Goal: Task Accomplishment & Management: Complete application form

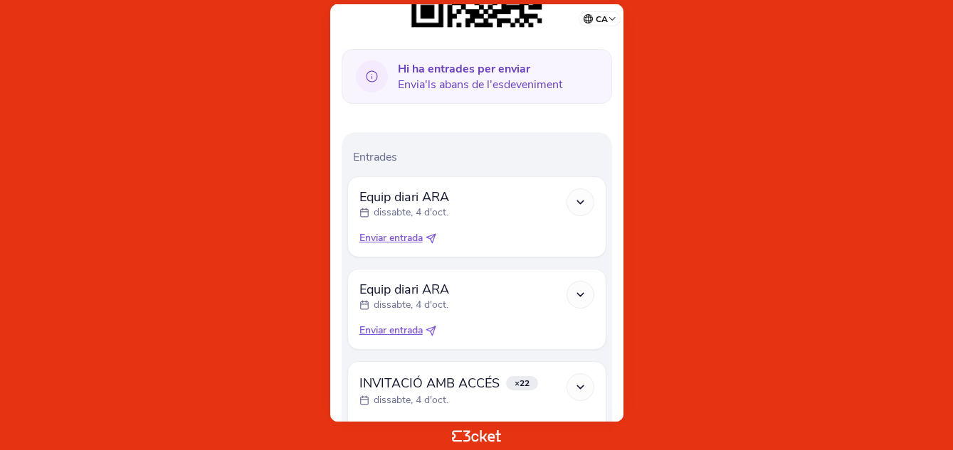
scroll to position [455, 0]
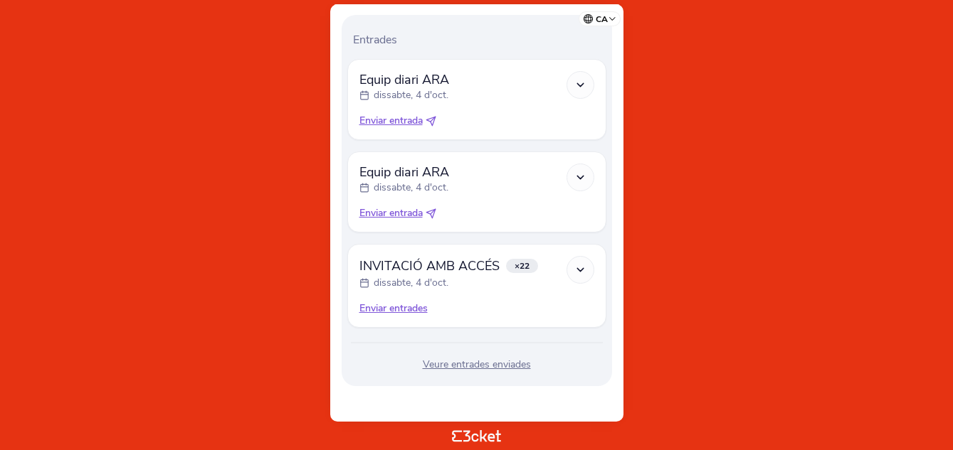
click at [584, 272] on icon at bounding box center [580, 270] width 12 height 12
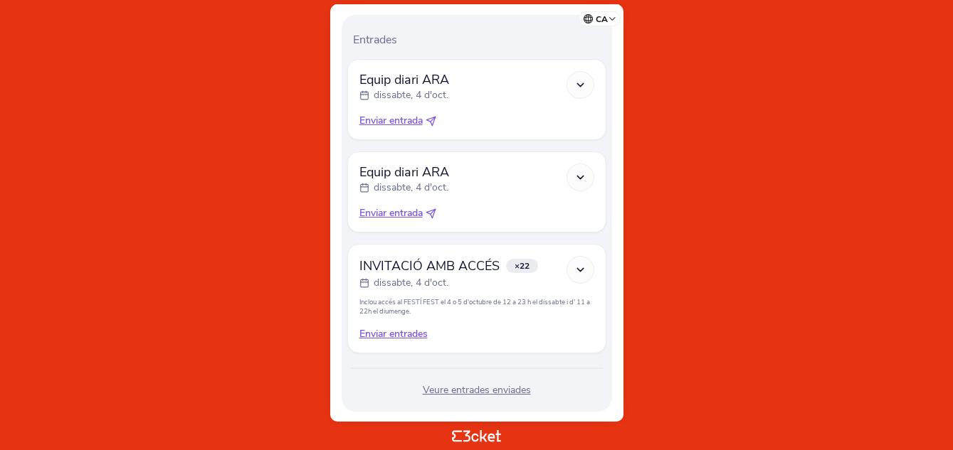
click at [578, 277] on div at bounding box center [580, 270] width 28 height 28
click at [578, 275] on icon at bounding box center [580, 270] width 12 height 12
click at [391, 334] on div "Enviar entrades" at bounding box center [476, 334] width 235 height 14
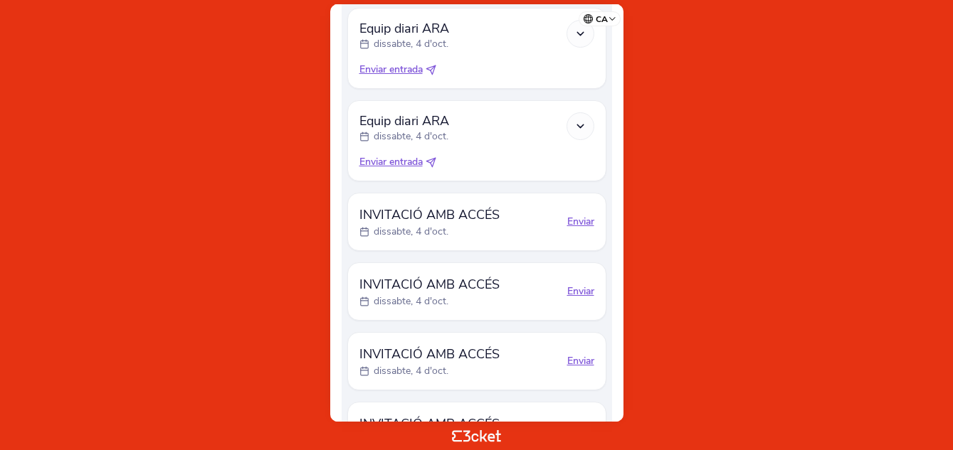
scroll to position [399, 0]
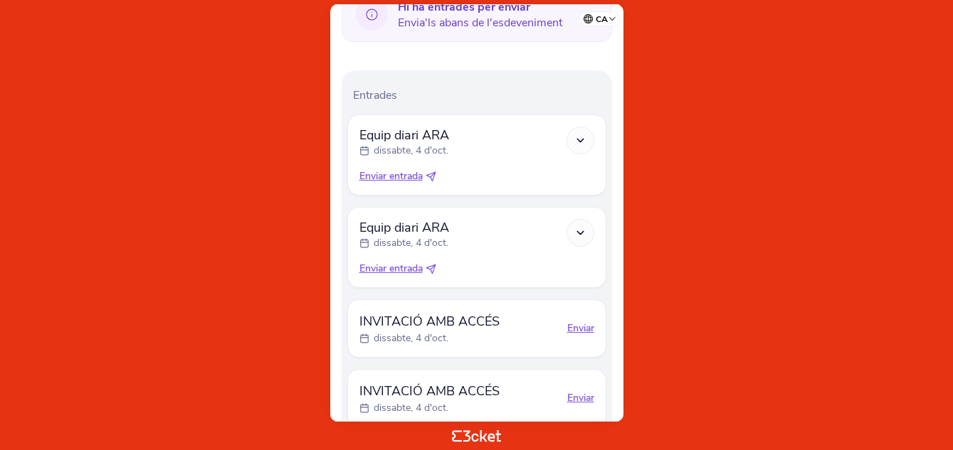
click at [579, 144] on icon at bounding box center [580, 140] width 12 height 12
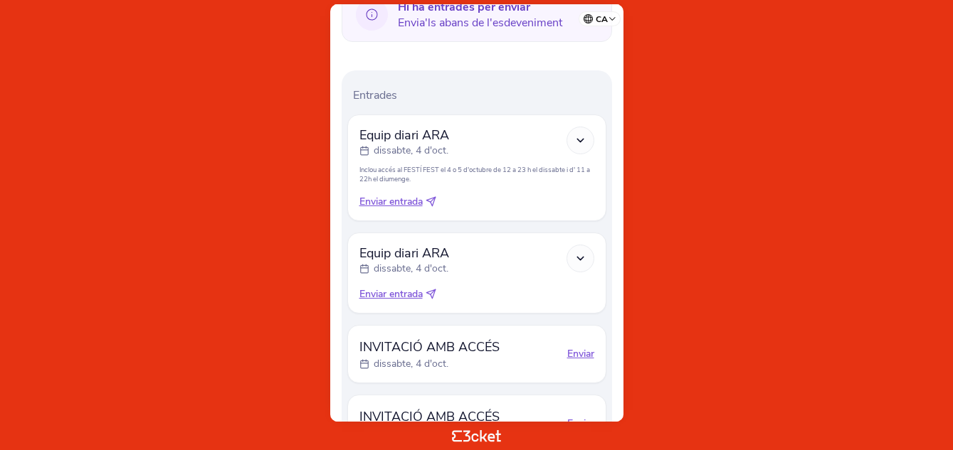
click at [578, 141] on icon at bounding box center [580, 140] width 12 height 12
click at [435, 200] on icon at bounding box center [432, 199] width 5 height 5
select select "34"
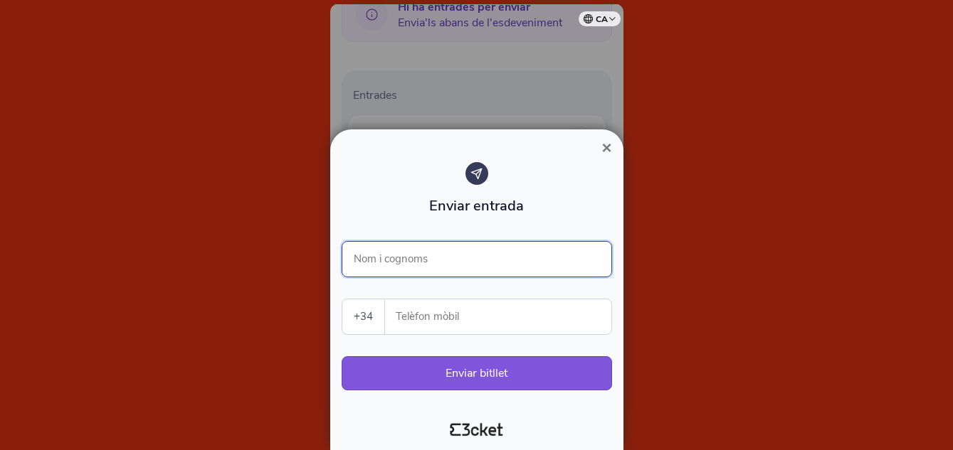
click at [395, 254] on input "Nom i cognoms" at bounding box center [477, 259] width 270 height 36
type input "Luis Mauri"
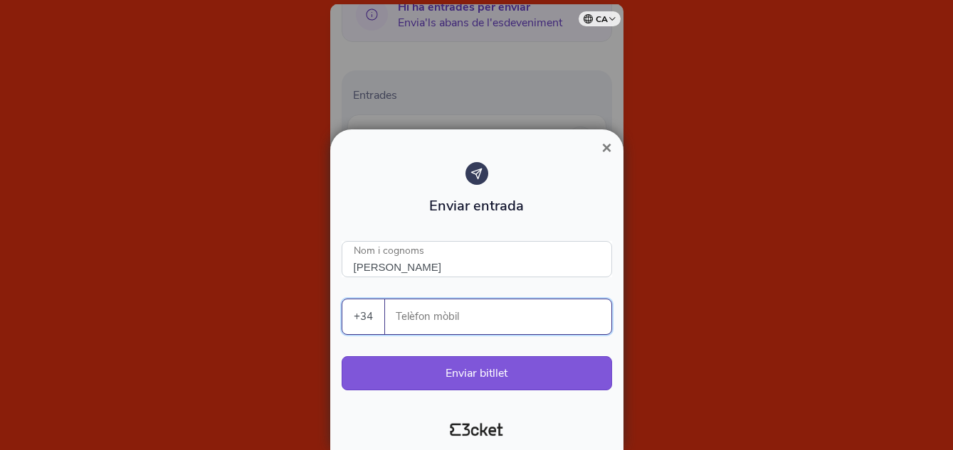
click at [465, 315] on input "Telèfon mòbil" at bounding box center [503, 317] width 215 height 35
type input "630030041"
click at [472, 366] on button "Enviar bitllet" at bounding box center [477, 374] width 270 height 34
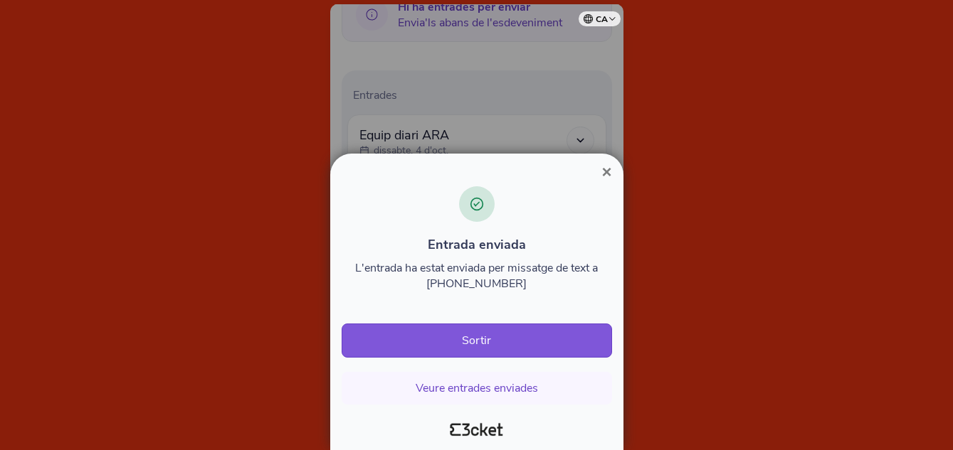
click at [606, 171] on span "×" at bounding box center [606, 171] width 10 height 19
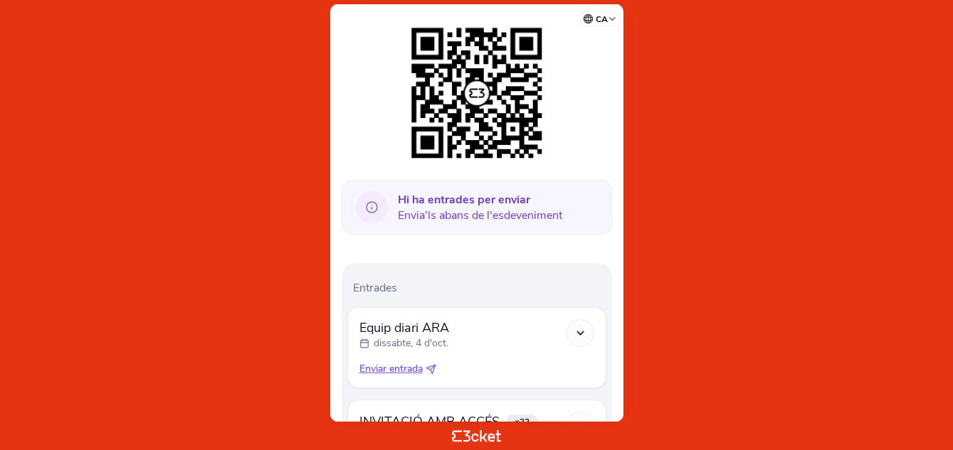
scroll to position [213, 0]
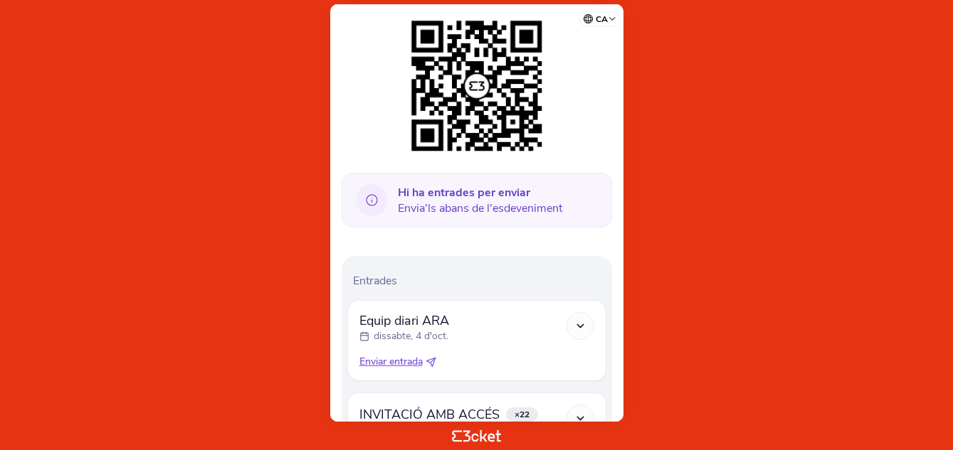
click at [576, 321] on icon at bounding box center [580, 326] width 12 height 12
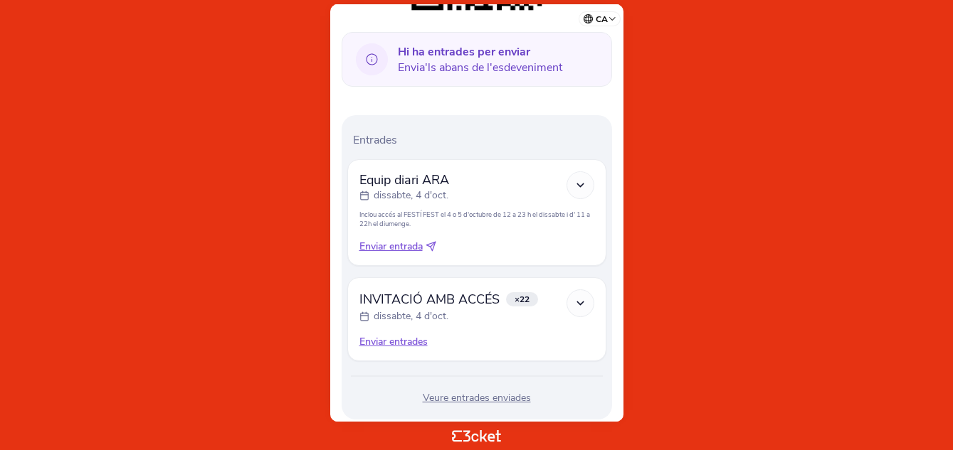
scroll to position [356, 0]
click at [576, 300] on icon at bounding box center [580, 302] width 12 height 12
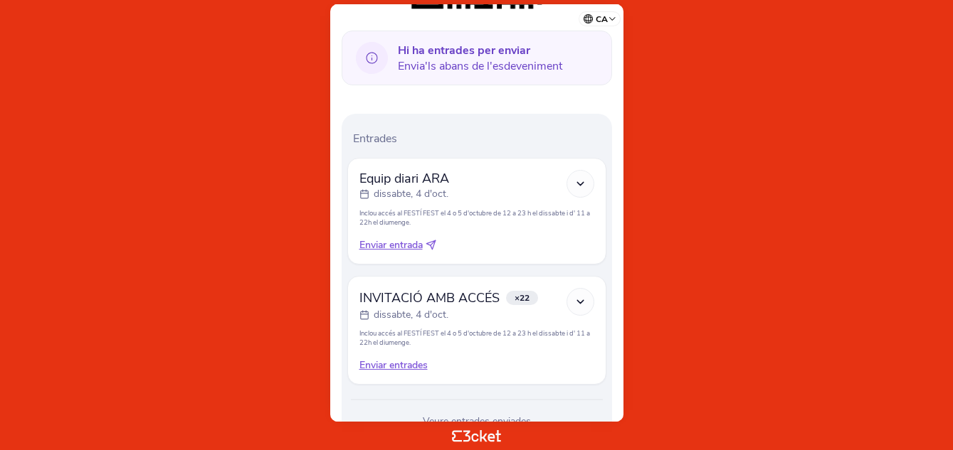
scroll to position [413, 0]
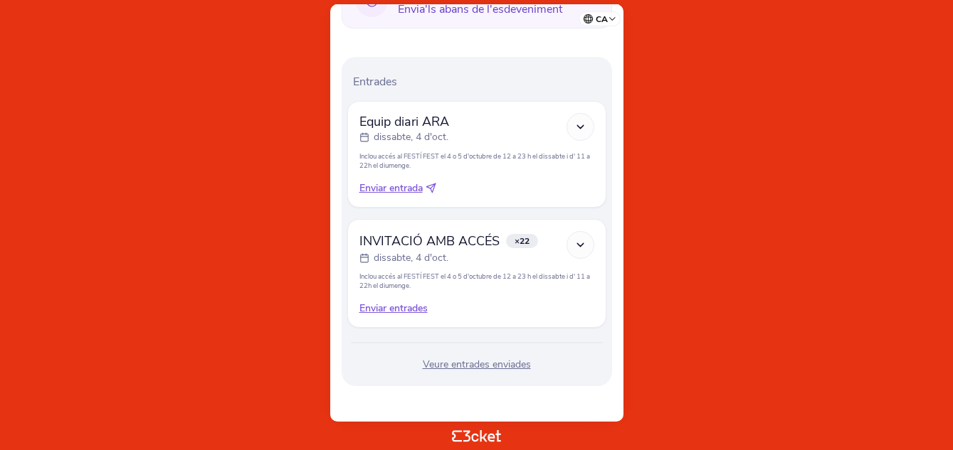
click at [580, 248] on icon at bounding box center [580, 245] width 12 height 12
click at [386, 308] on div "Enviar entrades" at bounding box center [476, 309] width 235 height 14
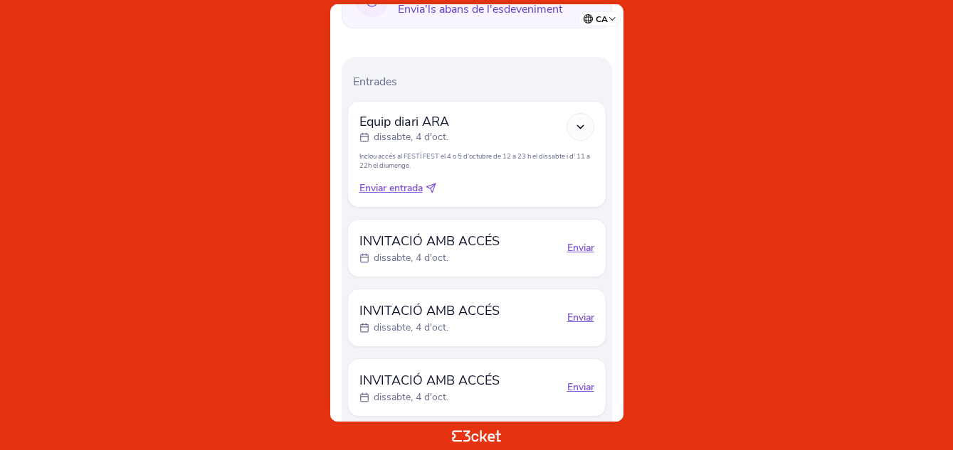
click at [574, 249] on div "Enviar" at bounding box center [580, 248] width 27 height 14
select select "34"
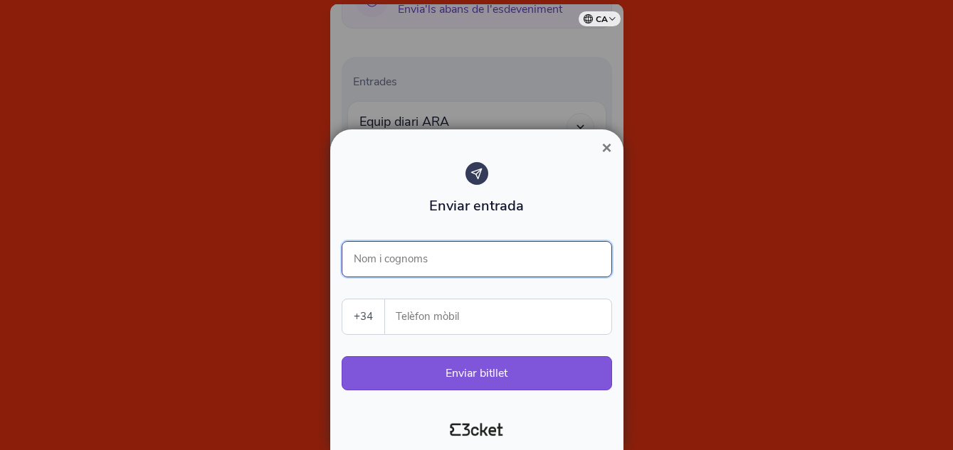
click at [411, 263] on input "Nom i cognoms" at bounding box center [477, 259] width 270 height 36
type input "Luis Mauri"
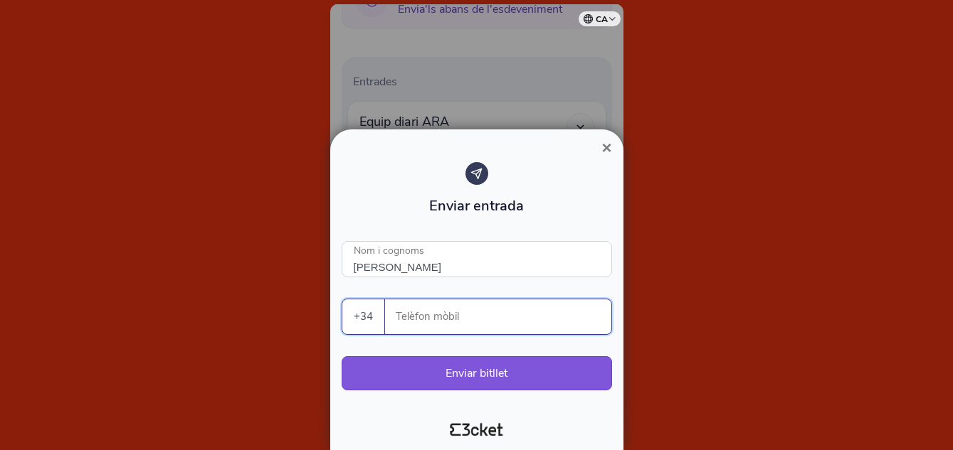
click at [445, 321] on input "Telèfon mòbil" at bounding box center [503, 317] width 215 height 35
type input "630030041"
click at [477, 376] on button "Enviar bitllet" at bounding box center [477, 374] width 270 height 34
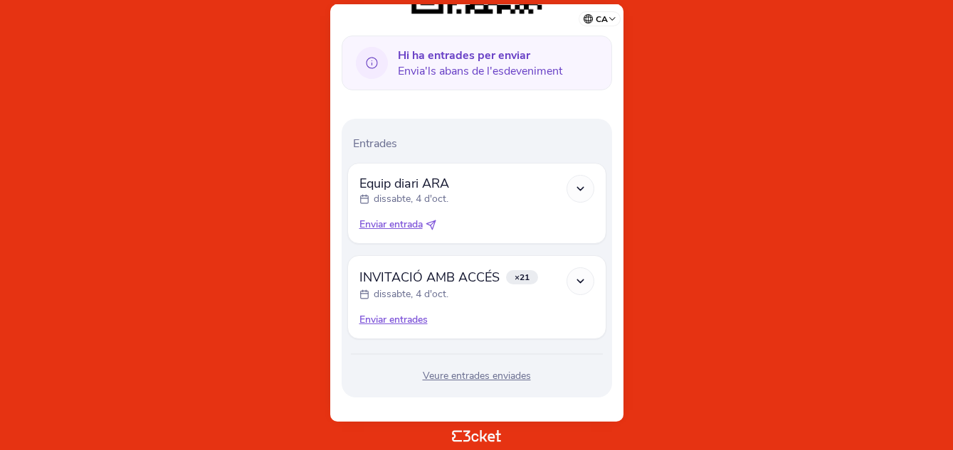
scroll to position [362, 0]
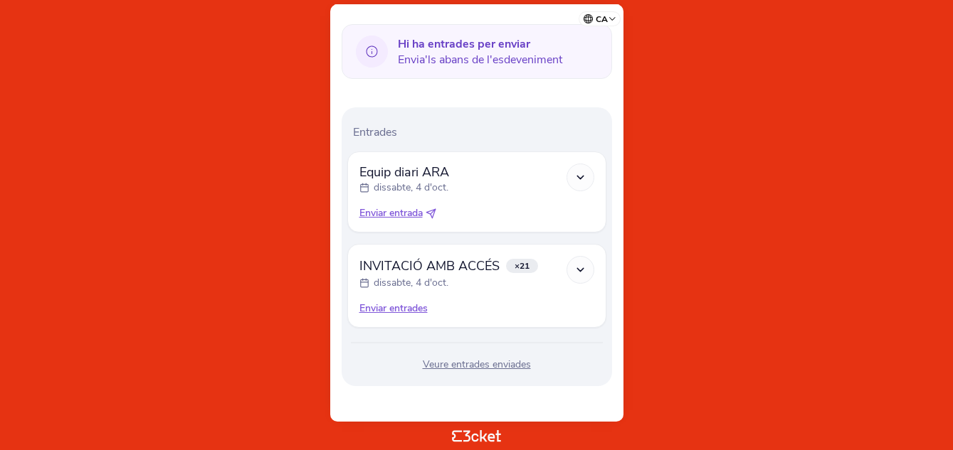
click at [575, 269] on icon at bounding box center [580, 270] width 12 height 12
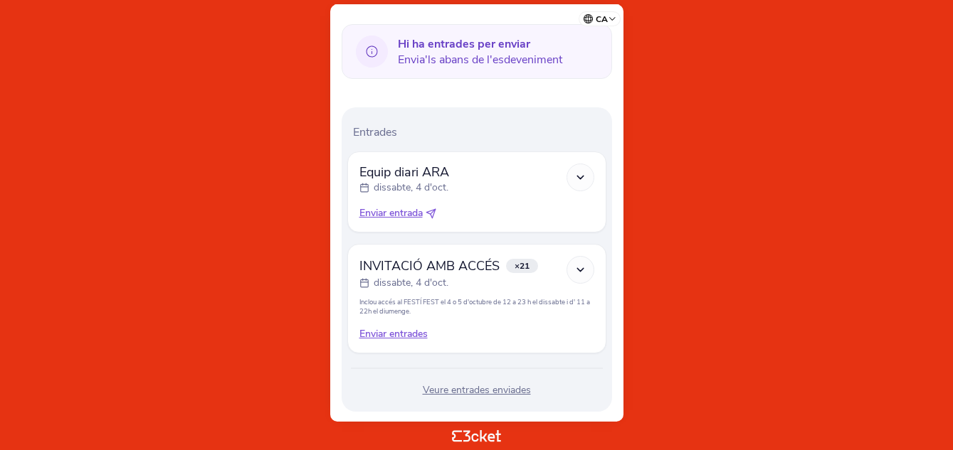
click at [441, 274] on span "INVITACIÓ AMB ACCÉS" at bounding box center [429, 266] width 140 height 17
click at [391, 334] on div "Enviar entrades" at bounding box center [476, 334] width 235 height 14
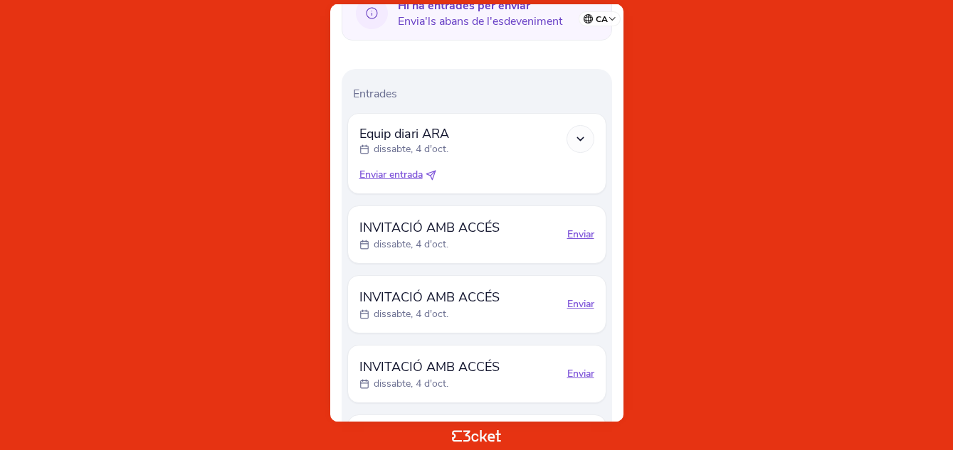
scroll to position [505, 0]
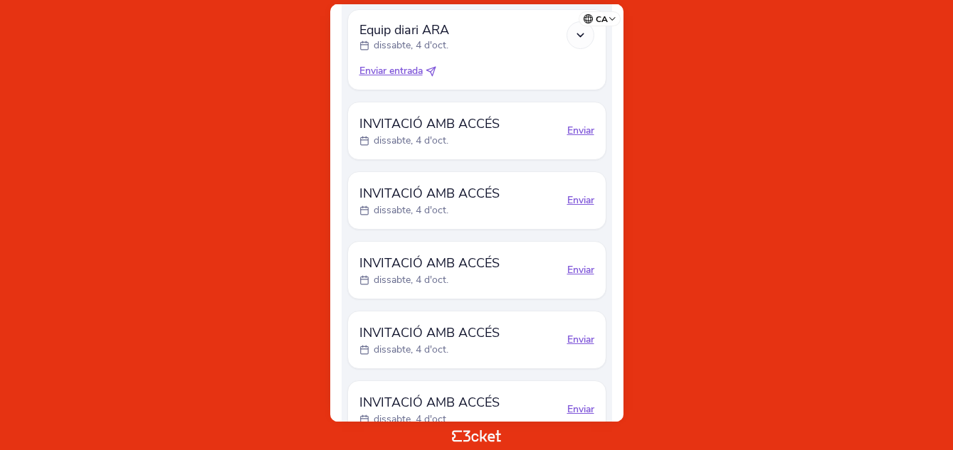
click at [578, 198] on div "Enviar" at bounding box center [580, 201] width 27 height 14
select select "34"
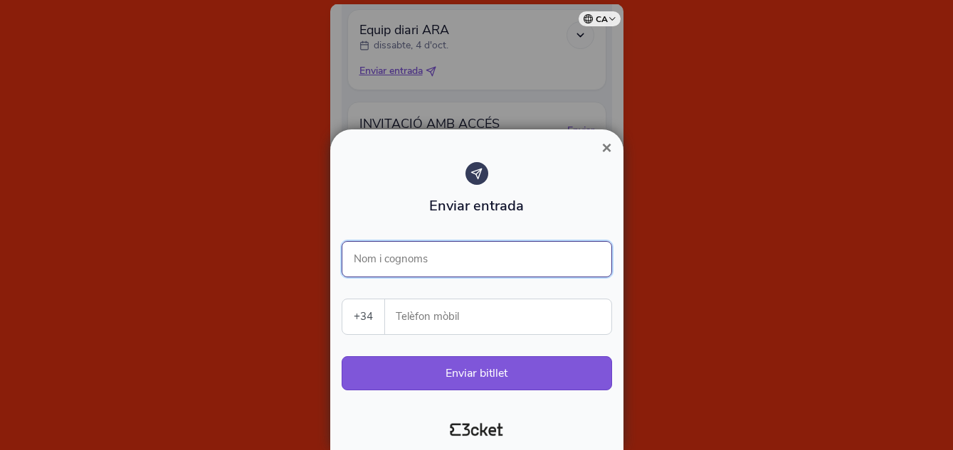
click at [401, 250] on input "Nom i cognoms" at bounding box center [477, 259] width 270 height 36
type input "[PERSON_NAME]"
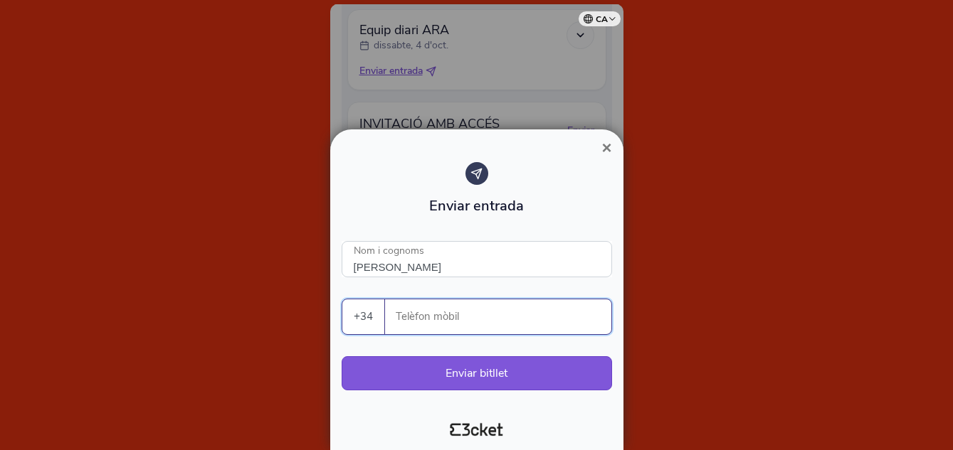
click at [458, 312] on input "Telèfon mòbil" at bounding box center [503, 317] width 215 height 35
type input "679896498"
click at [507, 371] on button "Enviar bitllet" at bounding box center [477, 374] width 270 height 34
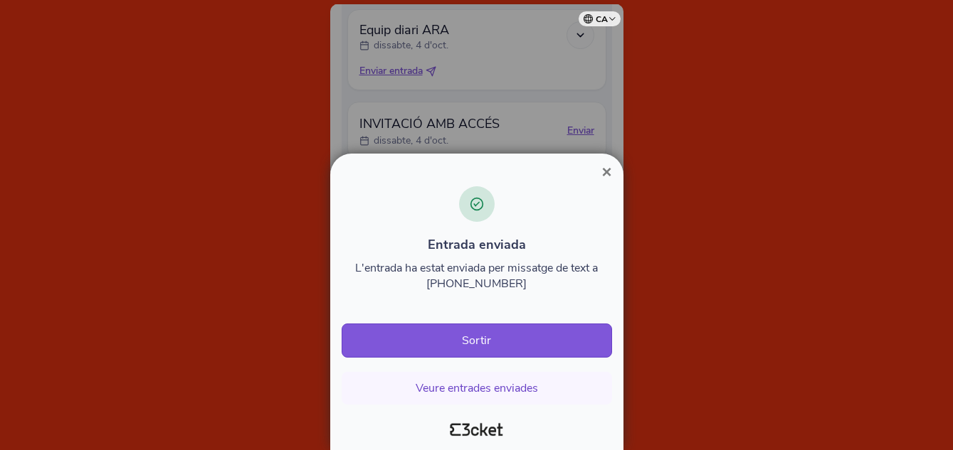
click at [720, 205] on div at bounding box center [476, 225] width 953 height 450
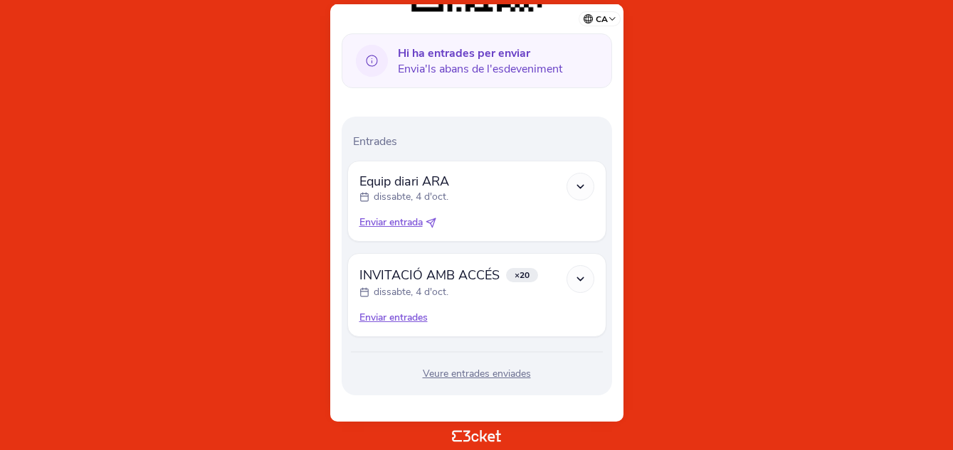
scroll to position [356, 0]
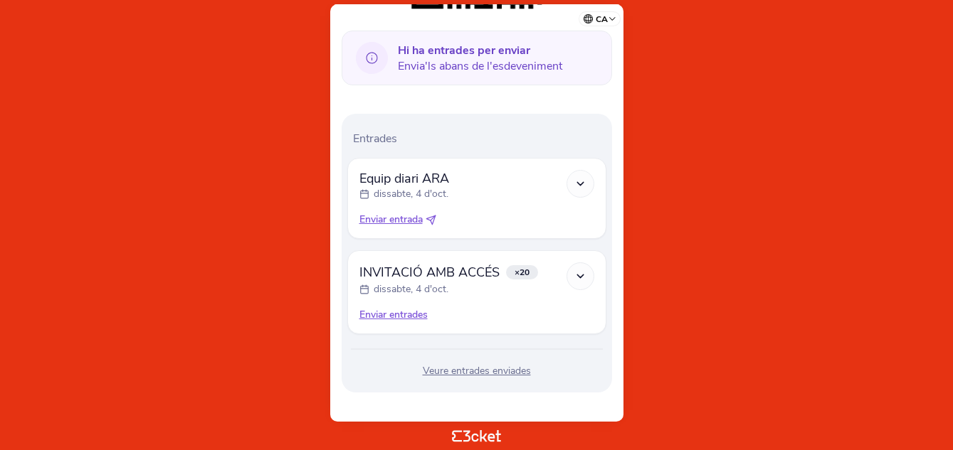
click at [580, 277] on icon at bounding box center [580, 276] width 12 height 12
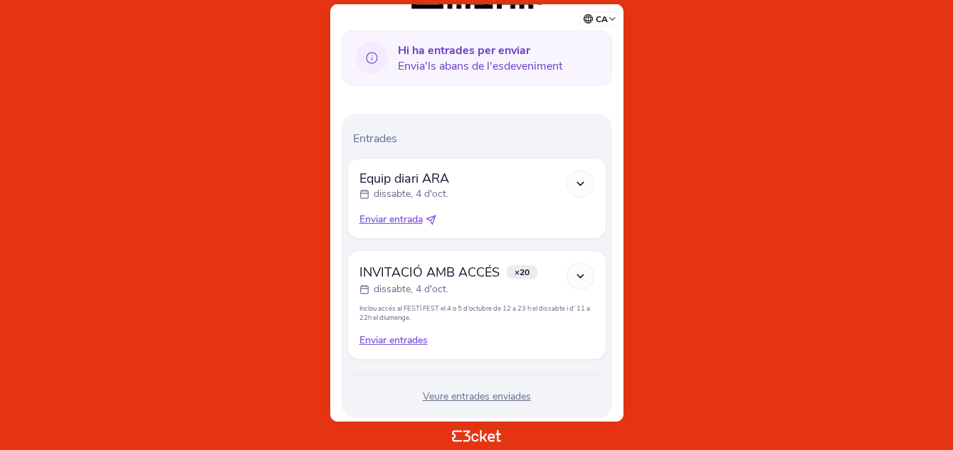
click at [393, 340] on div "Enviar entrades" at bounding box center [476, 341] width 235 height 14
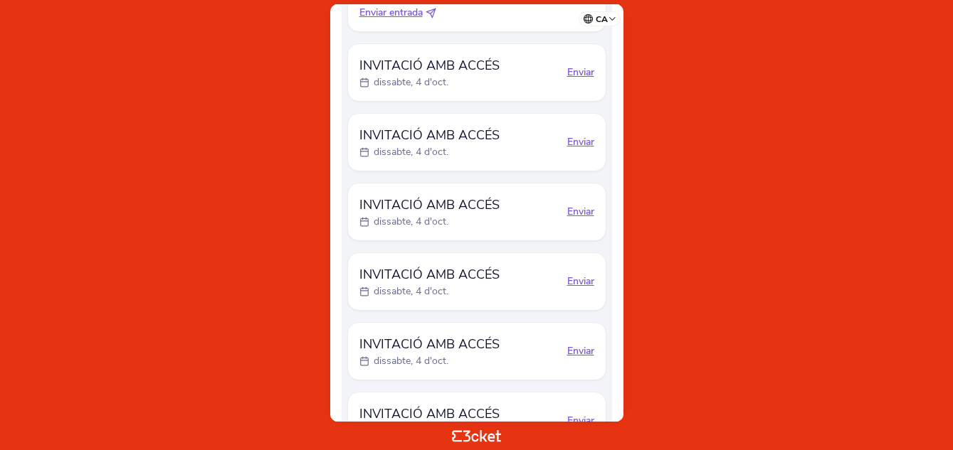
scroll to position [569, 0]
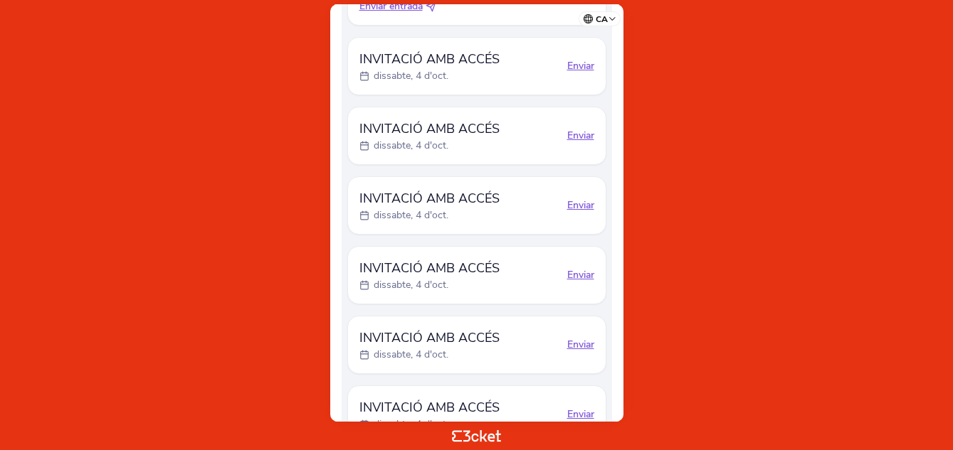
click at [581, 66] on div "Enviar" at bounding box center [580, 66] width 27 height 14
select select "34"
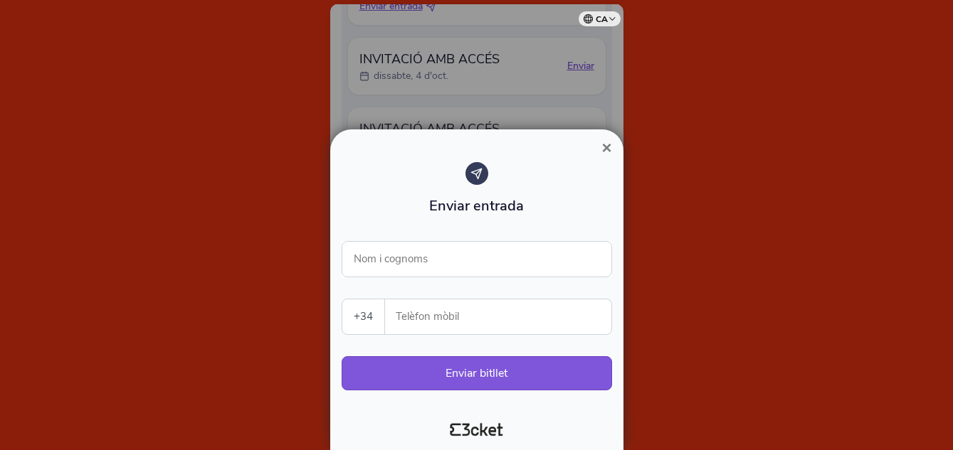
click at [753, 222] on div at bounding box center [476, 225] width 953 height 450
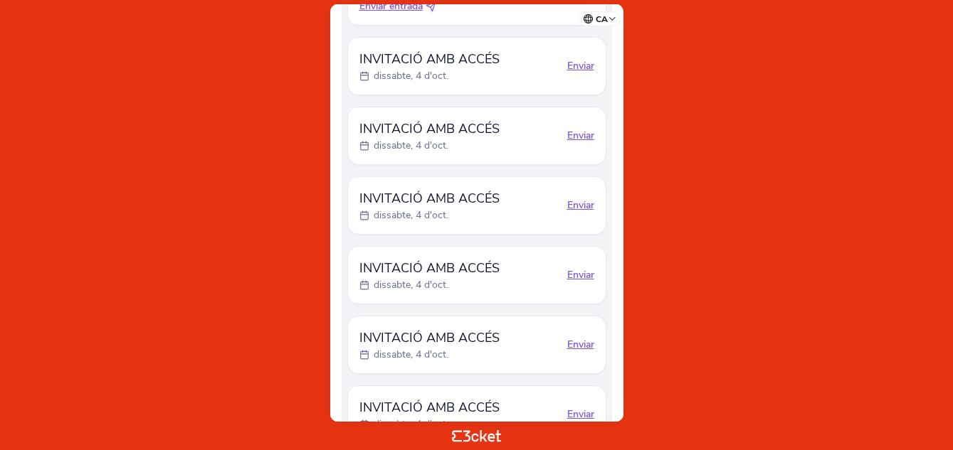
click at [500, 277] on span "INVITACIÓ AMB ACCÉS" at bounding box center [429, 268] width 140 height 20
click at [585, 60] on div "Enviar" at bounding box center [580, 66] width 27 height 14
select select "34"
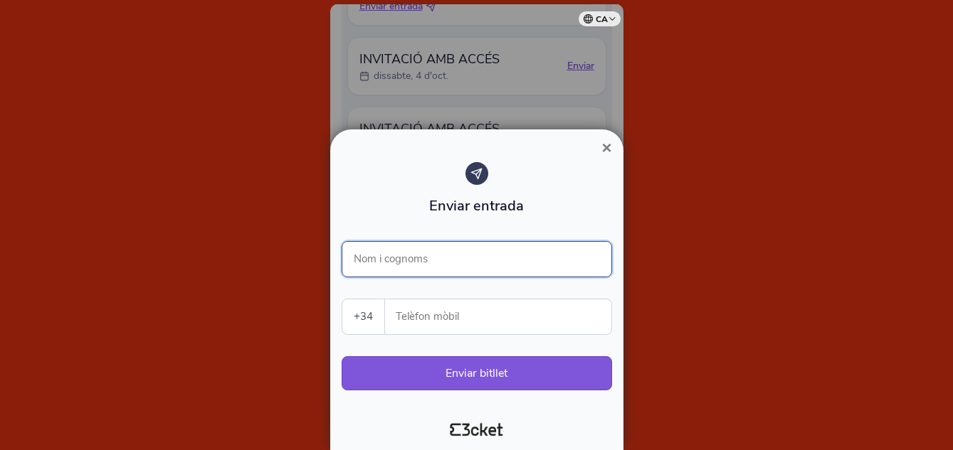
click at [409, 255] on input "Nom i cognoms" at bounding box center [477, 259] width 270 height 36
type input "[PERSON_NAME]"
click at [413, 314] on input "Telèfon mòbil" at bounding box center [503, 317] width 215 height 35
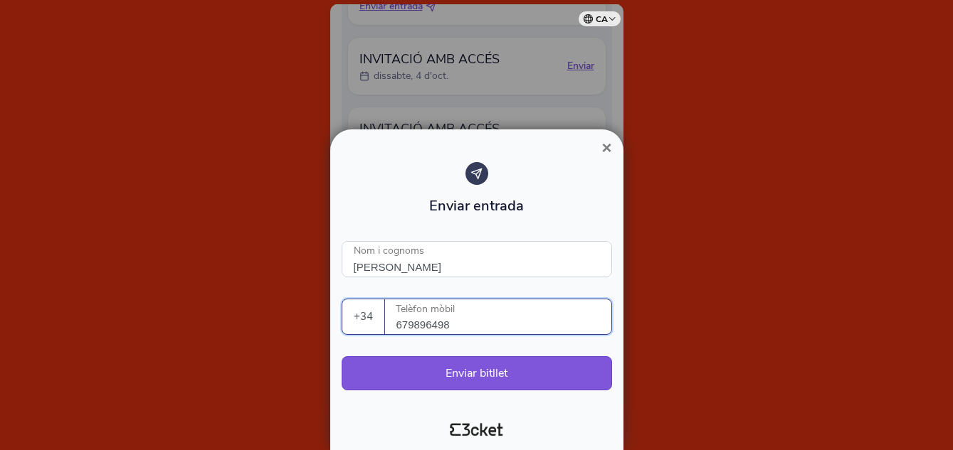
type input "679896498"
drag, startPoint x: 709, startPoint y: 337, endPoint x: 639, endPoint y: 360, distance: 74.0
click at [709, 339] on div at bounding box center [476, 225] width 953 height 450
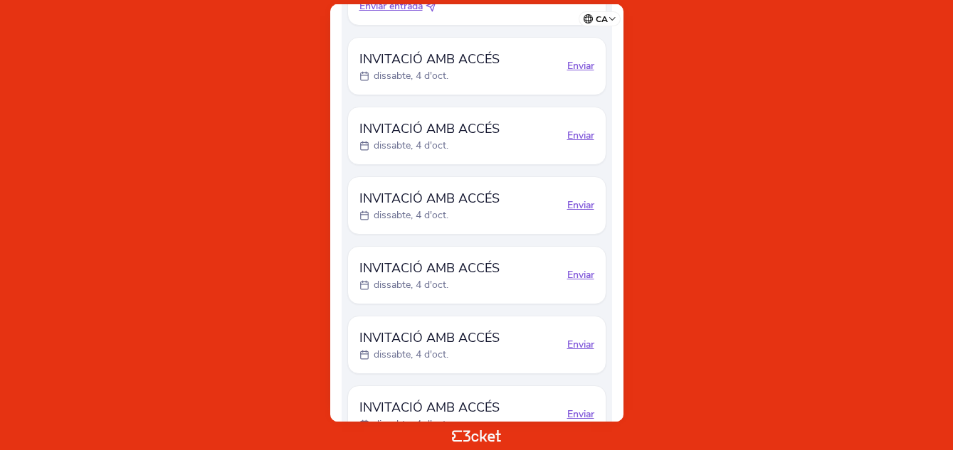
click at [455, 75] on div "dissabte, 4 d'oct." at bounding box center [461, 76] width 204 height 14
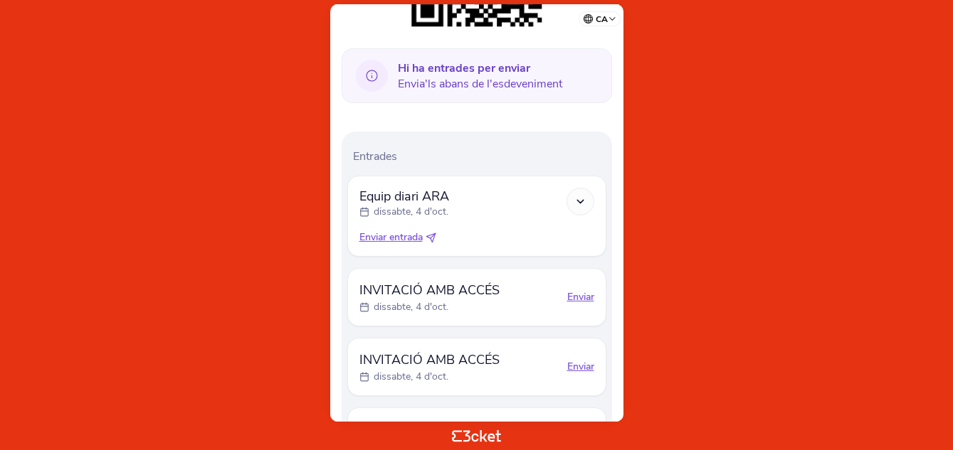
scroll to position [498, 0]
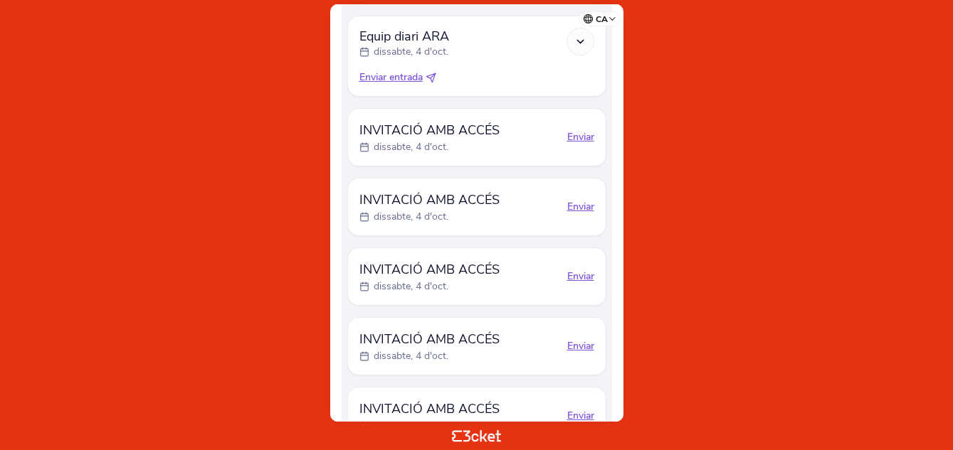
click at [585, 280] on div "Enviar" at bounding box center [580, 277] width 27 height 14
select select "34"
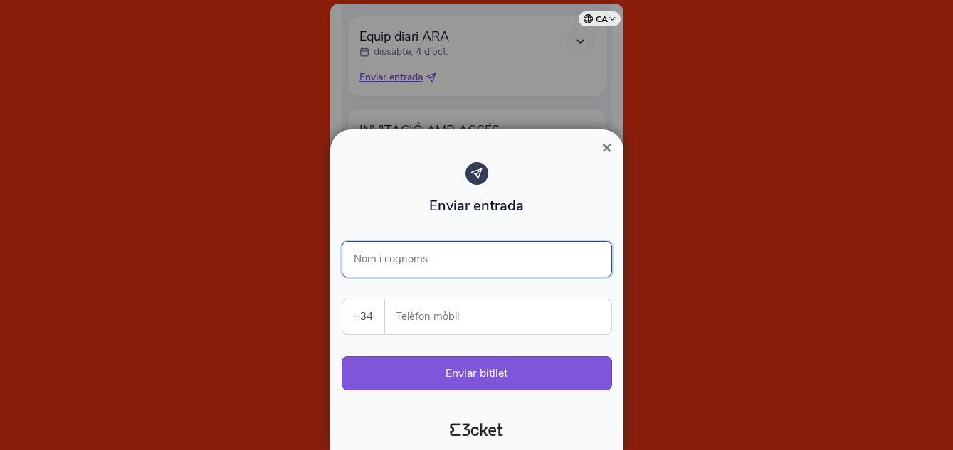
click at [394, 255] on input "Nom i cognoms" at bounding box center [477, 259] width 270 height 36
type input "Sergi Barrera"
click at [444, 315] on input "Telèfon mòbil" at bounding box center [503, 317] width 215 height 35
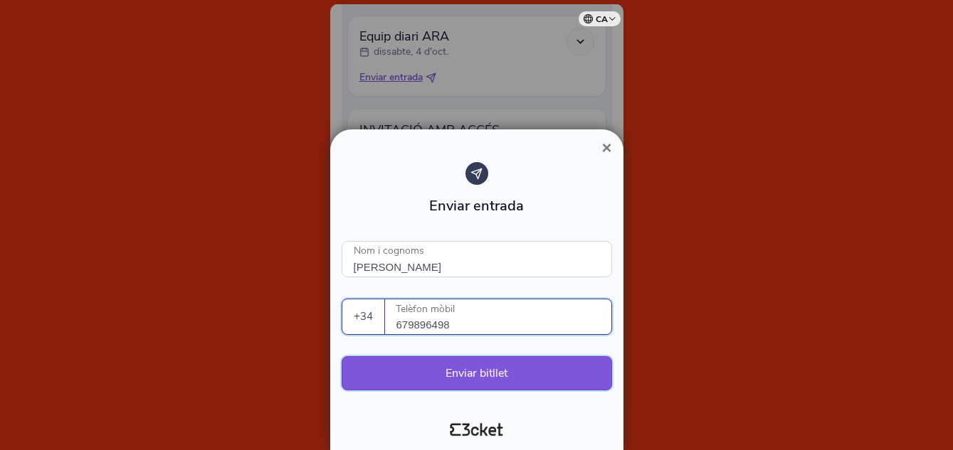
type input "679896498"
click at [512, 370] on button "Enviar bitllet" at bounding box center [477, 374] width 270 height 34
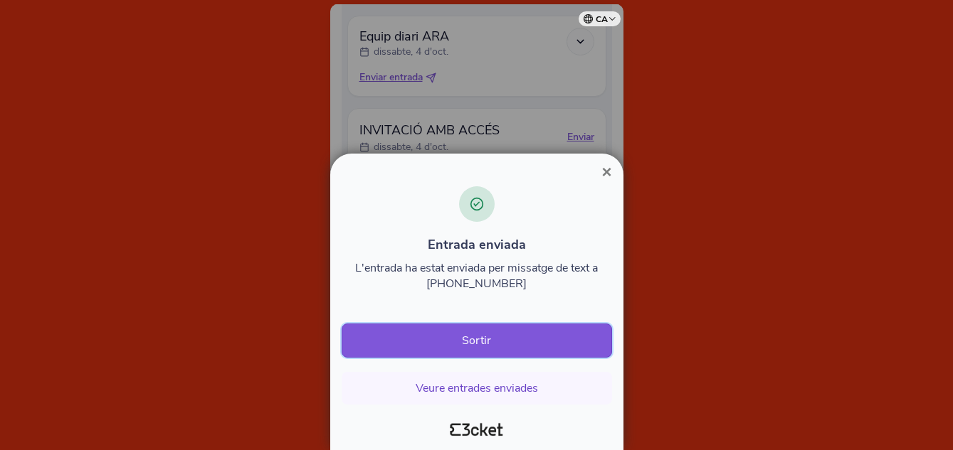
click at [455, 337] on button "Sortir" at bounding box center [477, 341] width 270 height 34
